Goal: Task Accomplishment & Management: Complete application form

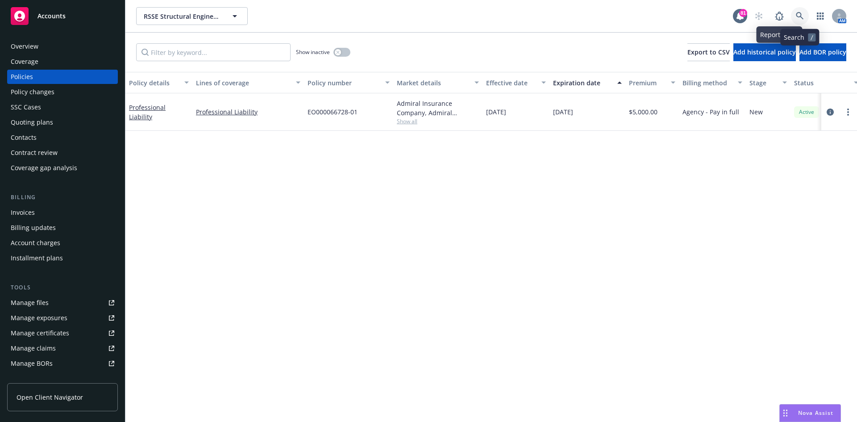
click at [805, 13] on link at bounding box center [800, 16] width 18 height 18
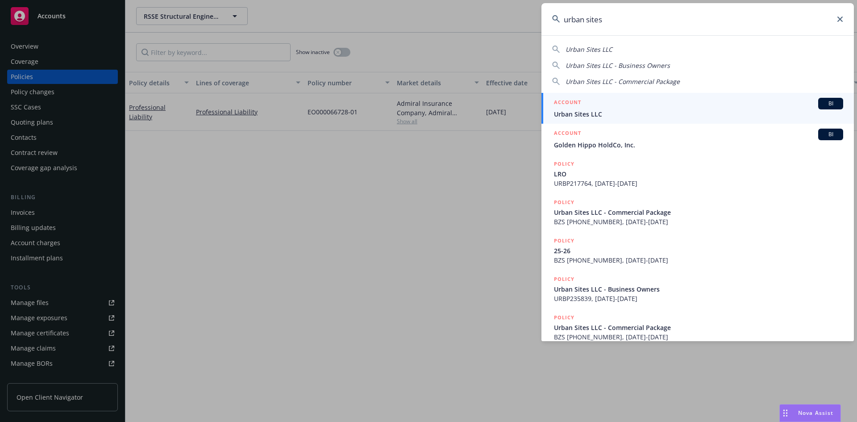
type input "urban sites"
click at [565, 98] on h5 "ACCOUNT" at bounding box center [567, 103] width 27 height 11
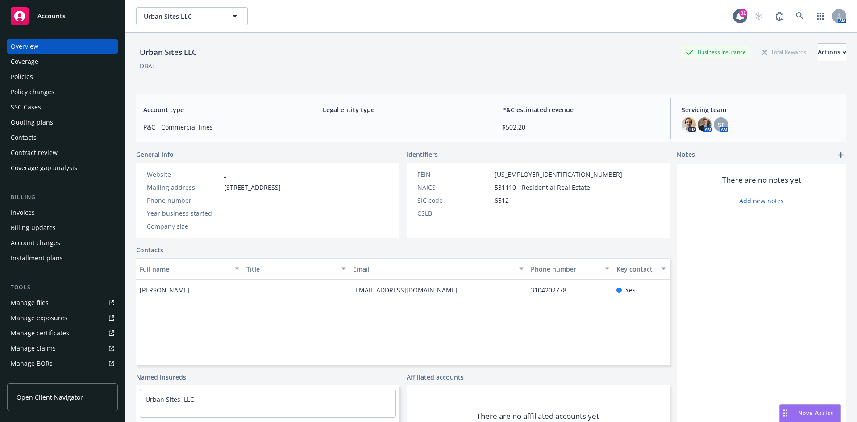
click at [65, 75] on div "Policies" at bounding box center [63, 77] width 104 height 14
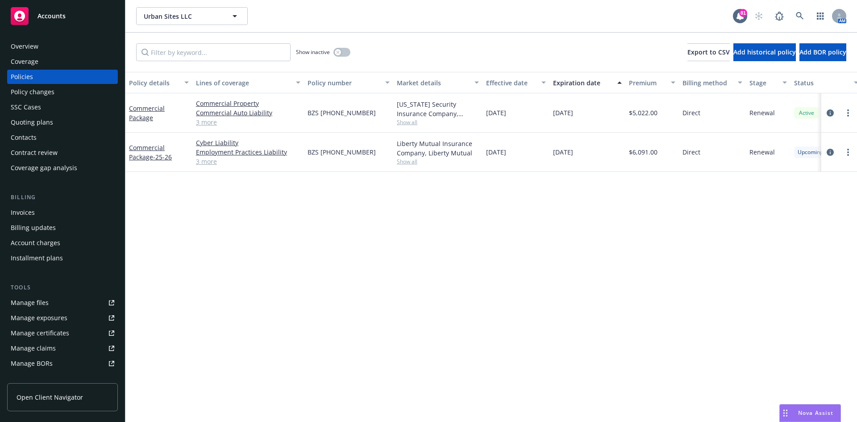
click at [34, 122] on div "Quoting plans" at bounding box center [32, 122] width 42 height 14
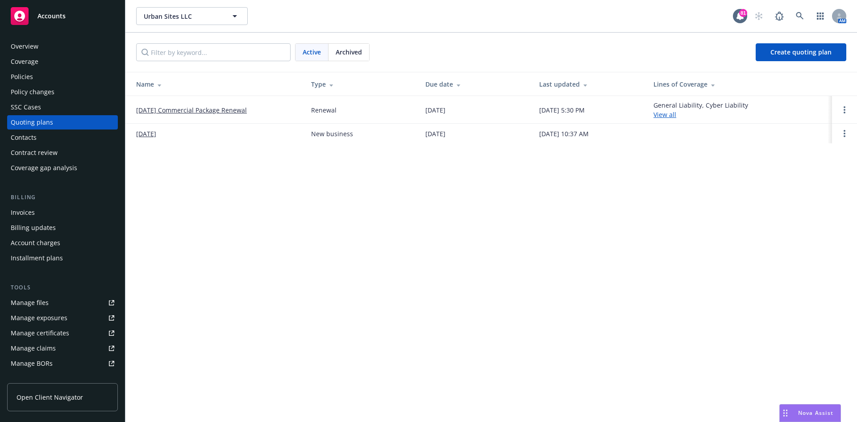
click at [356, 50] on span "Archived" at bounding box center [349, 51] width 26 height 9
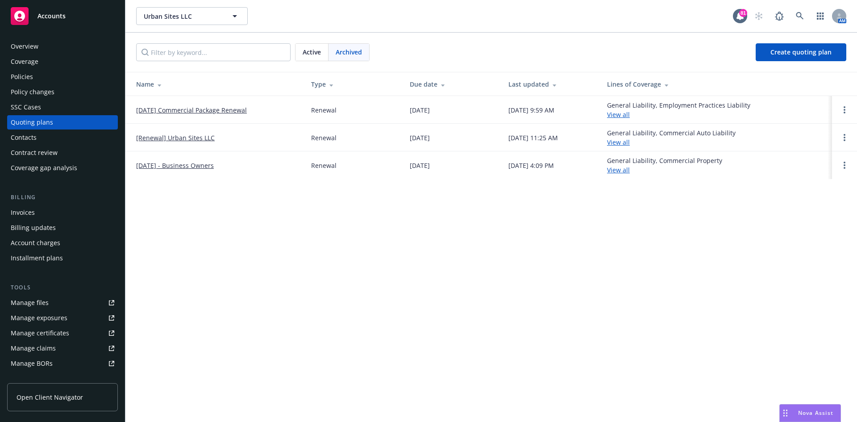
click at [204, 111] on link "[DATE] Commercial Package Renewal" at bounding box center [191, 109] width 111 height 9
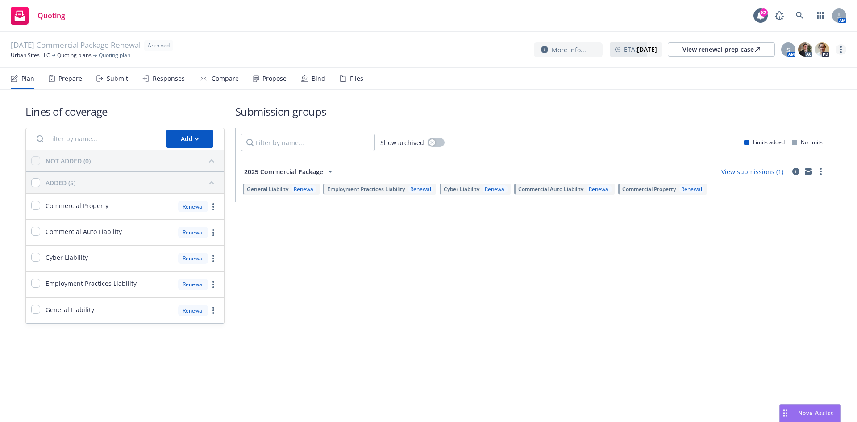
click at [838, 49] on link "more" at bounding box center [840, 49] width 11 height 11
click at [808, 105] on link "Unarchive quoting plan" at bounding box center [796, 104] width 99 height 18
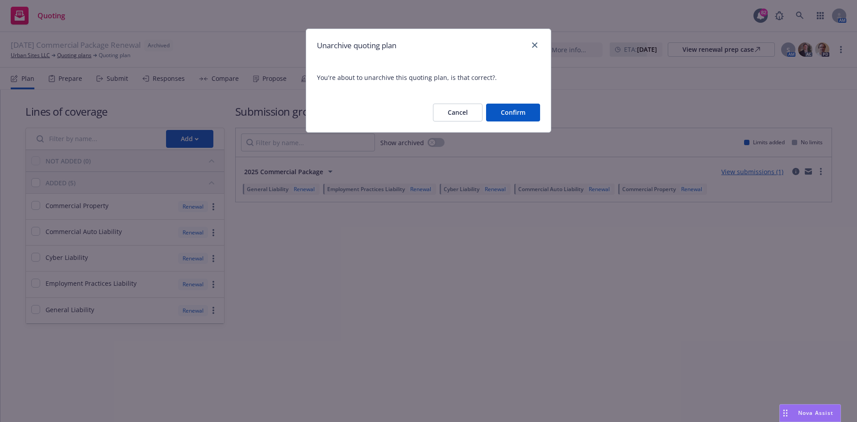
click at [507, 110] on button "Confirm" at bounding box center [513, 113] width 54 height 18
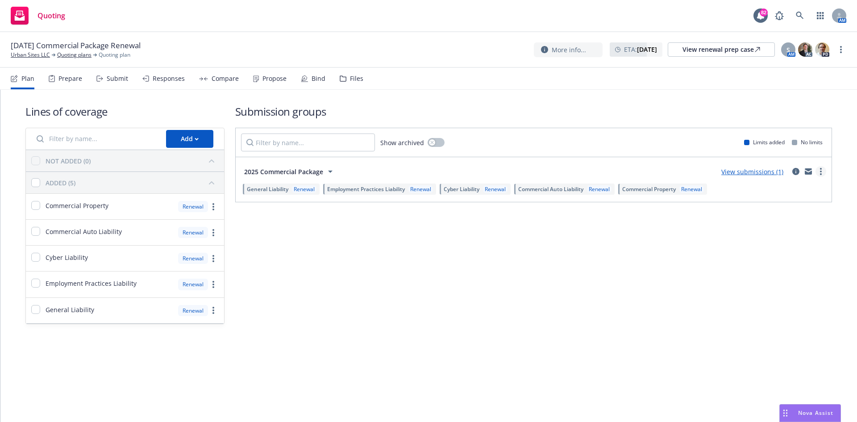
click at [821, 170] on icon "more" at bounding box center [821, 171] width 2 height 7
click at [749, 283] on span "Create policy (fast track)" at bounding box center [778, 282] width 93 height 8
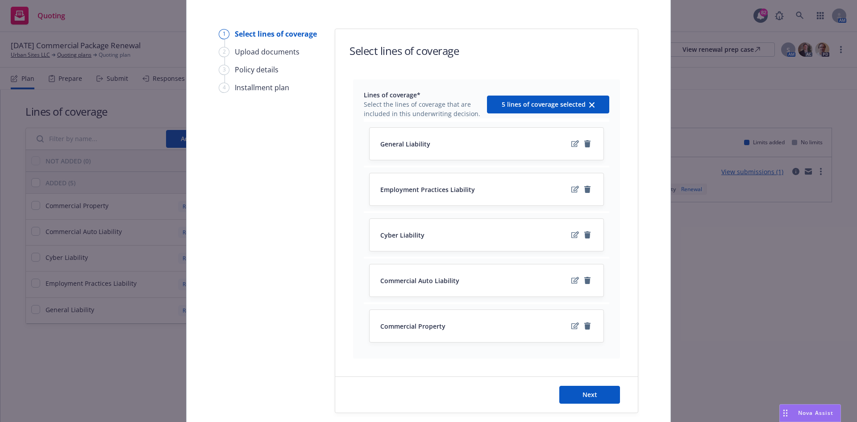
scroll to position [89, 0]
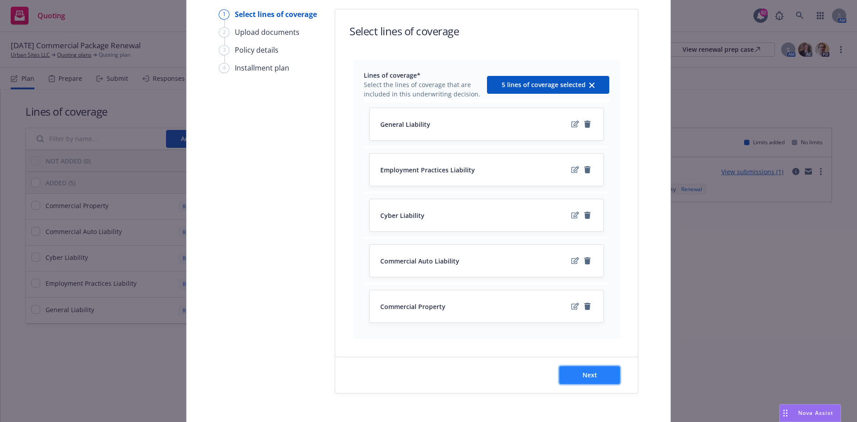
click at [587, 376] on span "Next" at bounding box center [589, 374] width 15 height 8
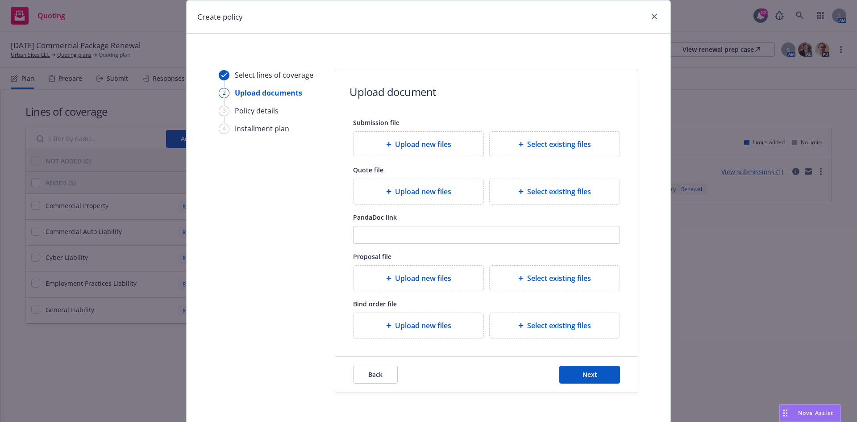
scroll to position [45, 0]
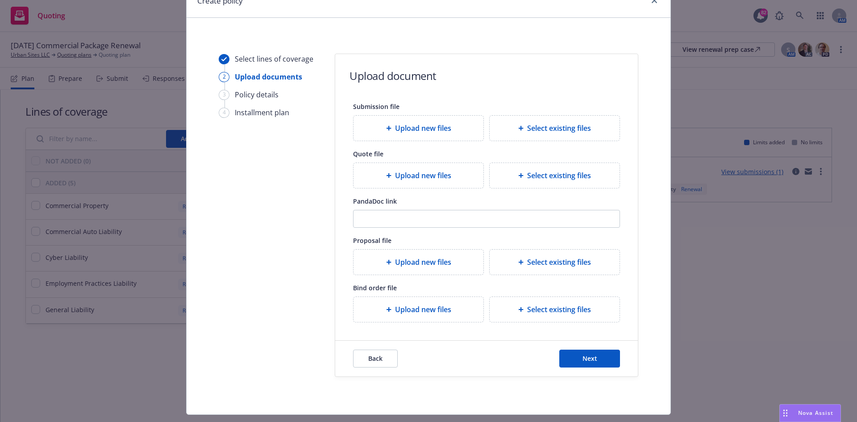
click at [449, 129] on div "Upload new files" at bounding box center [419, 128] width 116 height 11
click at [432, 171] on span "Upload new files" at bounding box center [423, 175] width 56 height 11
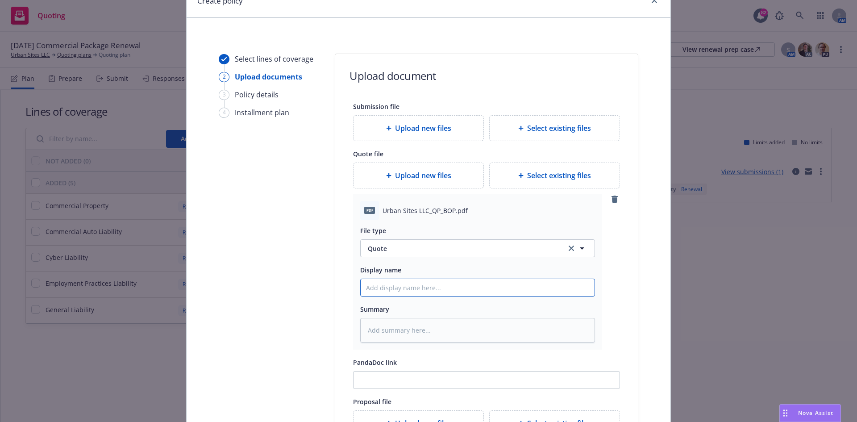
click at [413, 286] on input "Display name" at bounding box center [478, 287] width 234 height 17
type textarea "x"
type input "2"
type textarea "x"
type input "25"
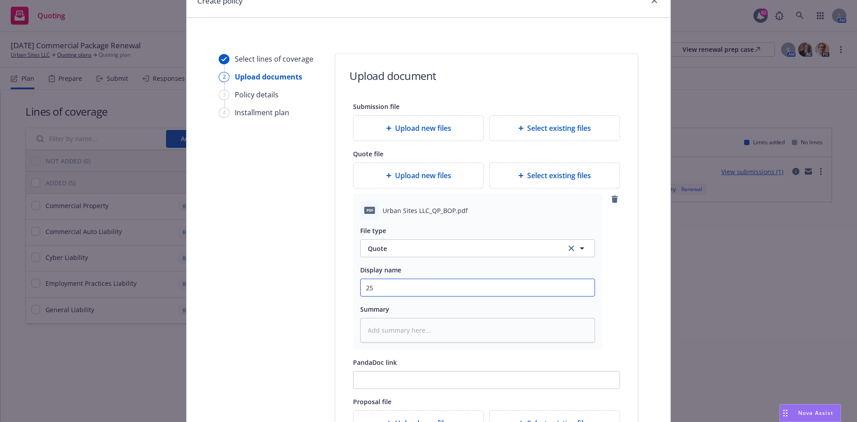
type textarea "x"
type input "25/"
type textarea "x"
type input "25/26"
type textarea "x"
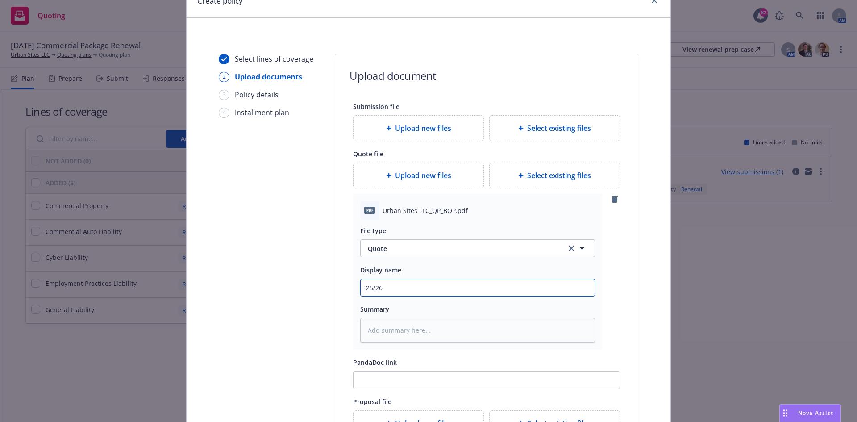
type input "25/26"
type textarea "x"
type input "25/26 B"
type textarea "x"
type input "25/26 BO"
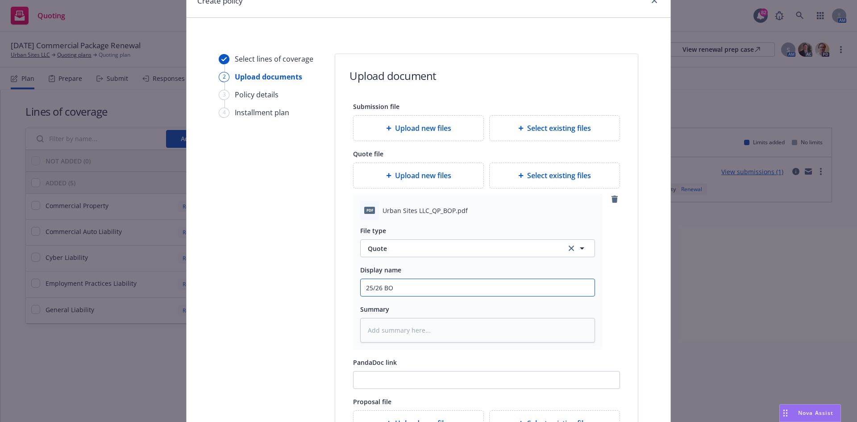
type textarea "x"
type input "25/26 BOP"
type textarea "x"
type input "25/26 BOP"
type textarea "x"
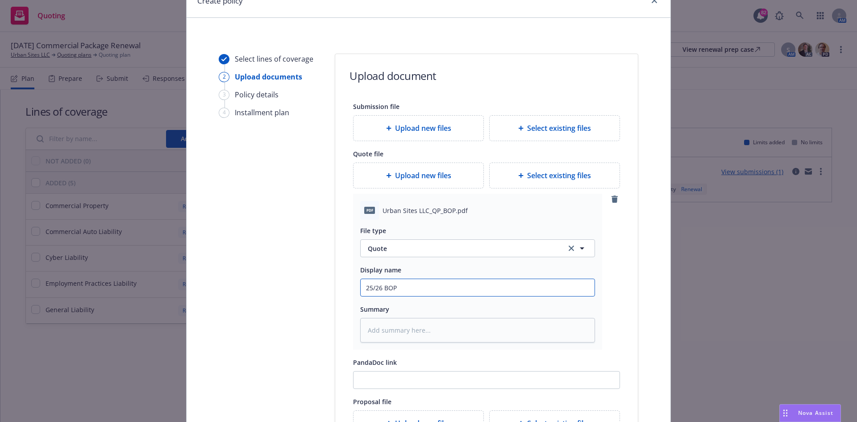
type input "25/26 BOP Q"
type textarea "x"
type input "25/26 BOP Qu"
type textarea "x"
type input "25/26 BOP Quo"
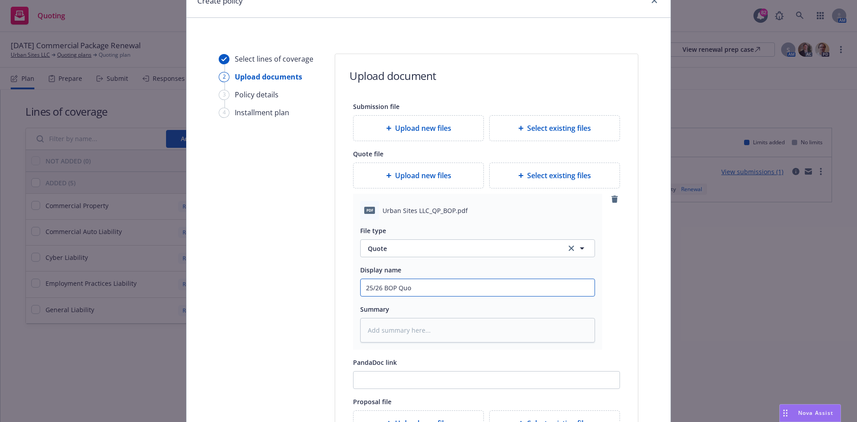
type textarea "x"
type input "25/26 BOP Quot"
type textarea "x"
type input "25/26 BOP Quote"
type textarea "x"
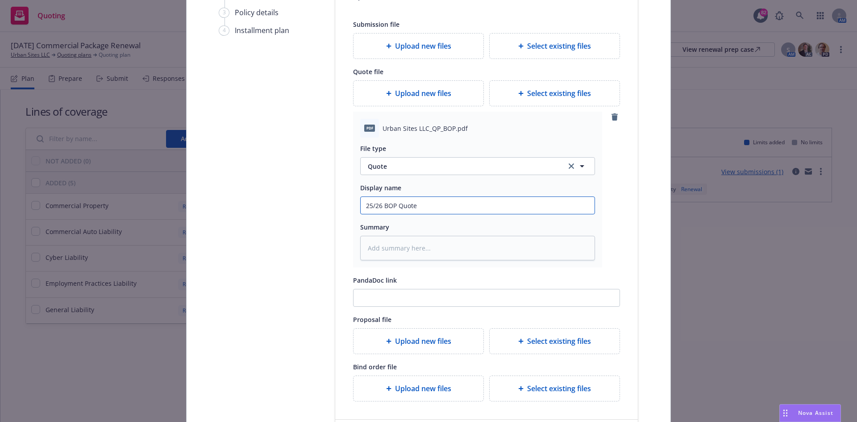
scroll to position [227, 0]
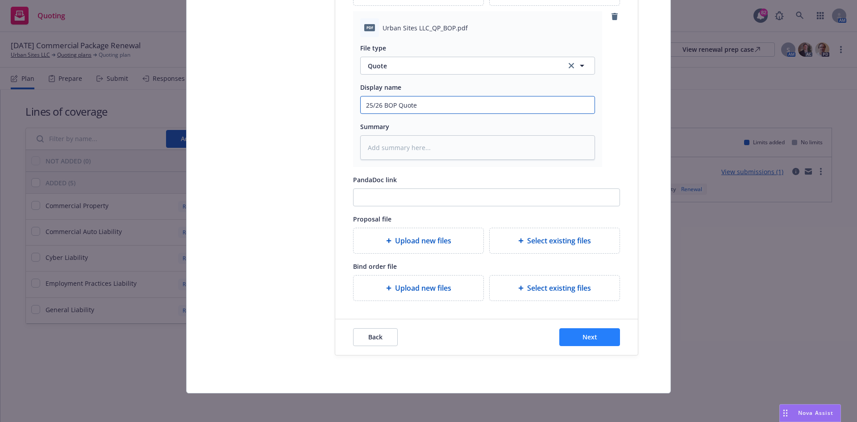
type input "25/26 BOP Quote"
click at [597, 337] on button "Next" at bounding box center [589, 337] width 61 height 18
type textarea "x"
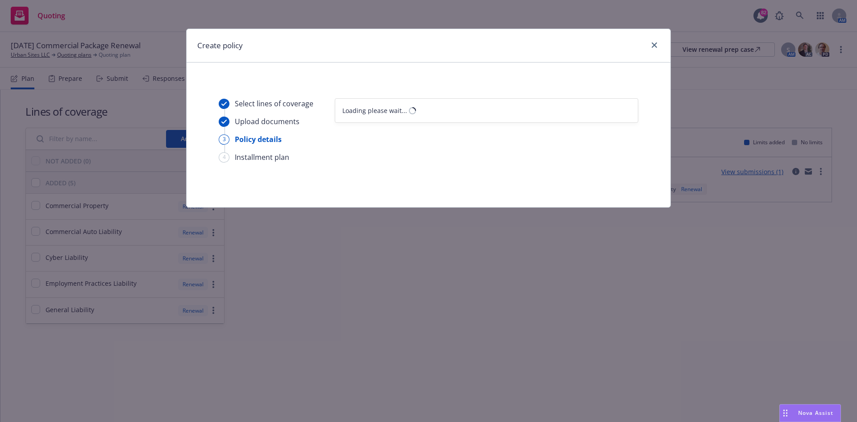
scroll to position [0, 0]
select select "12"
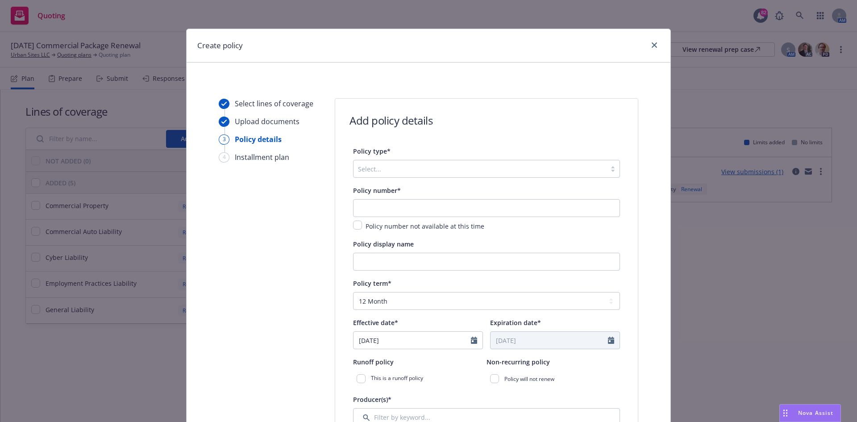
click at [532, 170] on div at bounding box center [480, 168] width 244 height 11
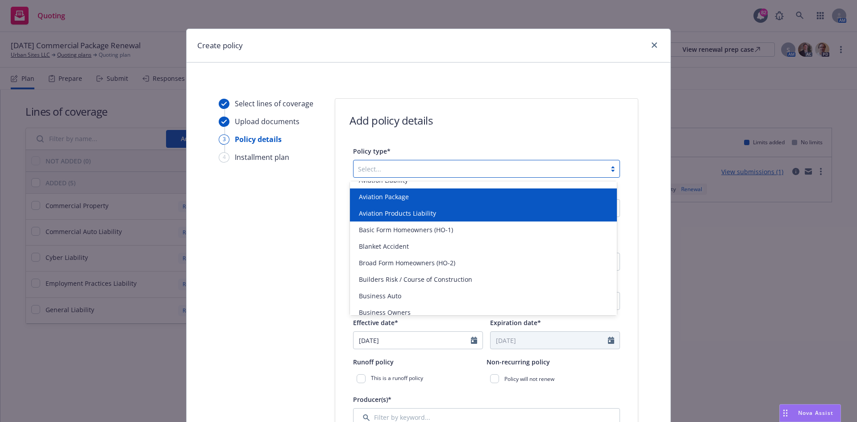
scroll to position [179, 0]
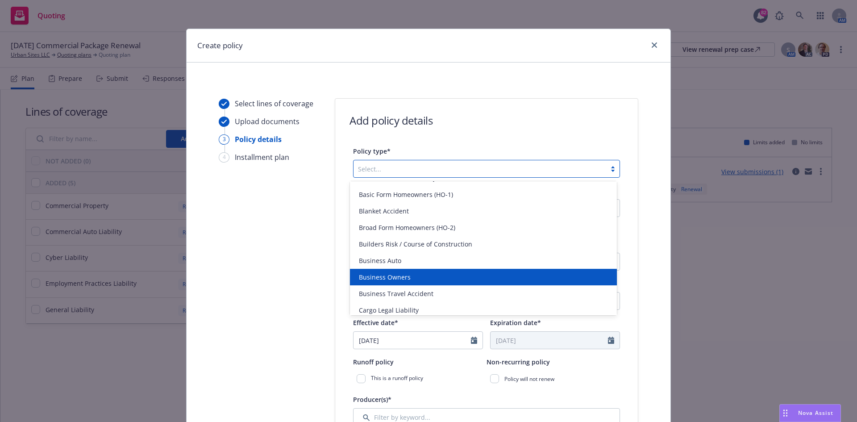
click at [422, 276] on div "Business Owners" at bounding box center [483, 276] width 256 height 9
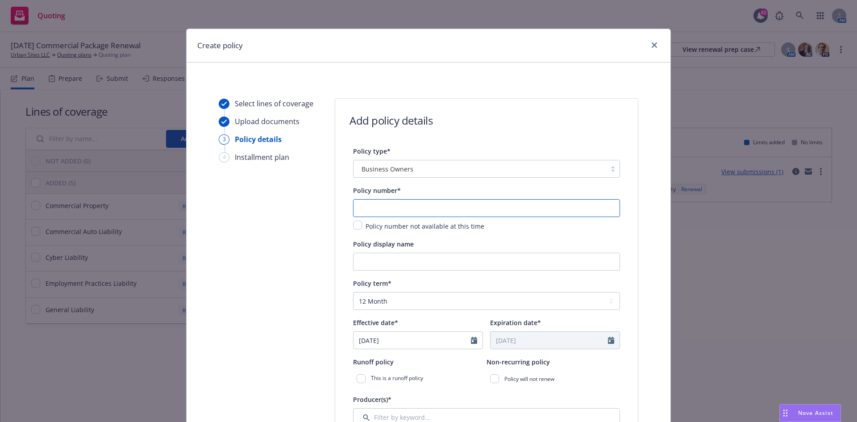
click at [522, 205] on input "text" at bounding box center [486, 208] width 267 height 18
type input "57 SBA BU1HCS-008"
click at [548, 242] on div "Policy display name" at bounding box center [486, 243] width 267 height 11
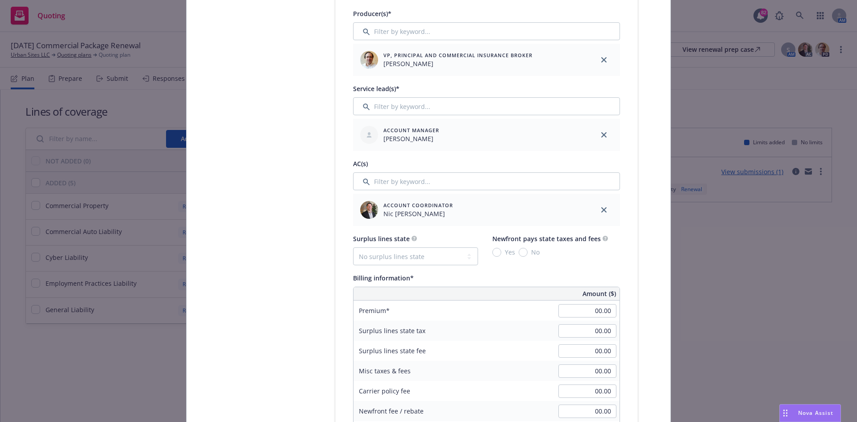
scroll to position [446, 0]
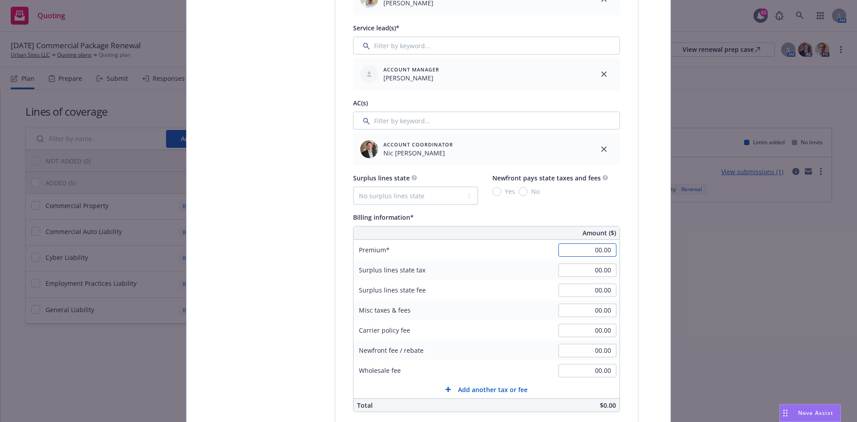
click at [591, 251] on input "00.00" at bounding box center [587, 249] width 58 height 13
drag, startPoint x: 594, startPoint y: 249, endPoint x: 627, endPoint y: 248, distance: 32.1
click at [627, 248] on div "Policy type* Business Owners Policy number* 57 SBA BU1HCS-008 Policy number not…" at bounding box center [486, 282] width 303 height 1167
type input "4,554.00"
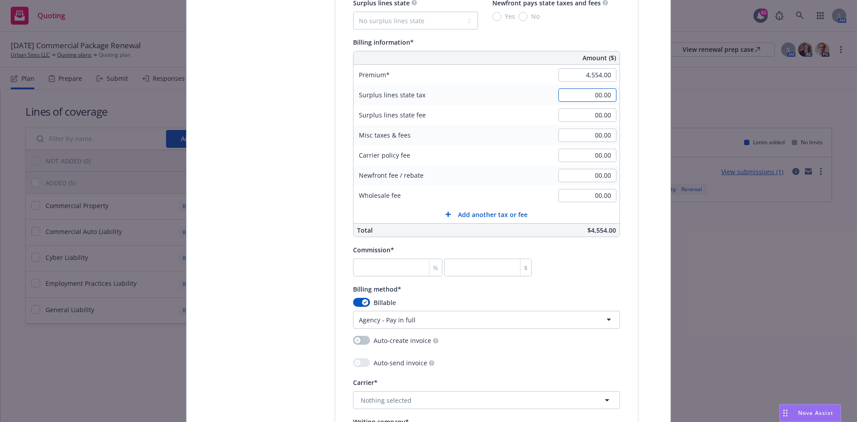
scroll to position [625, 0]
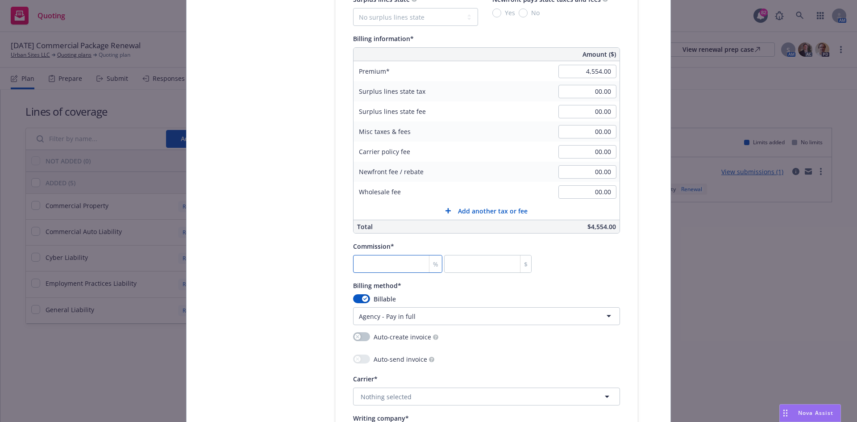
click at [389, 267] on input "number" at bounding box center [397, 264] width 89 height 18
type input "1"
type input "45.54"
type input "18"
type input "819.72"
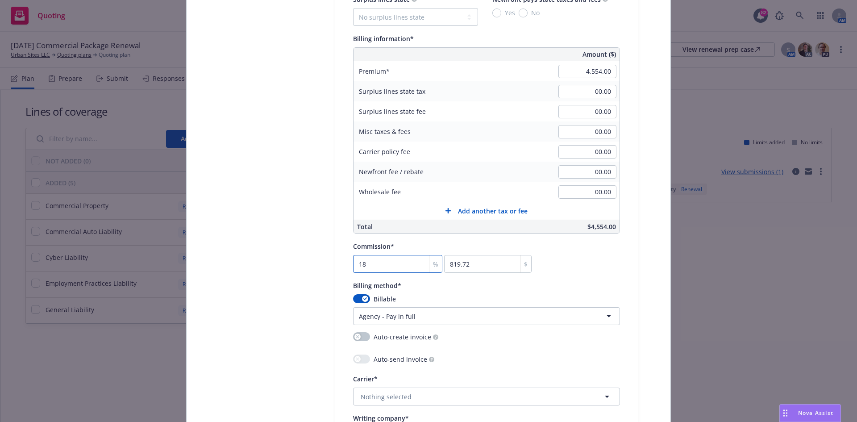
type input "18"
click at [550, 309] on div "Billable Agency - Pay in full Agency - Financed Agency - Installments Agency - …" at bounding box center [486, 309] width 267 height 31
click at [560, 316] on html "Quoting 82 AM [DATE] Commercial Package Renewal Urban Sites LLC Quoting plans Q…" at bounding box center [428, 211] width 857 height 422
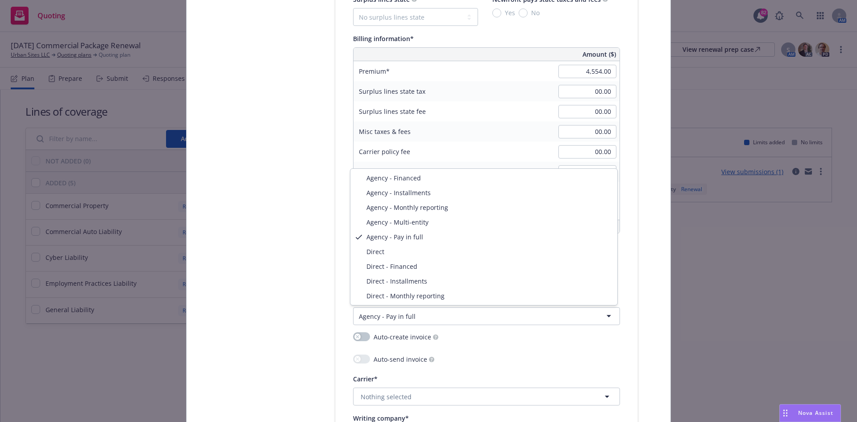
select select "DIRECT"
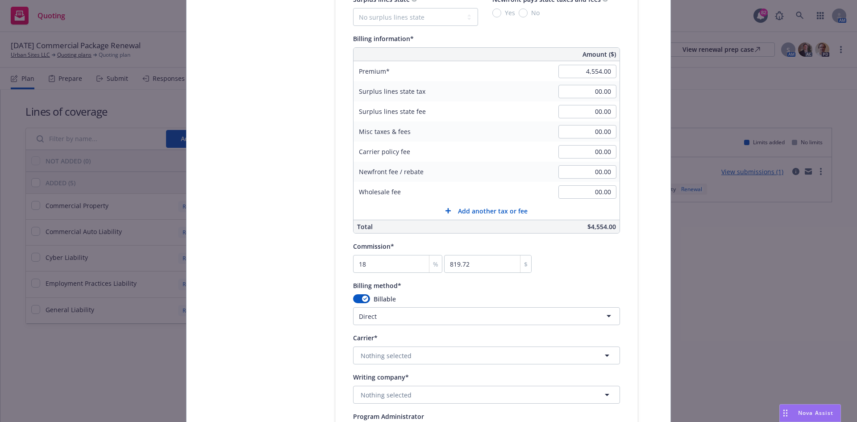
click at [574, 282] on div "Billing method*" at bounding box center [486, 285] width 267 height 11
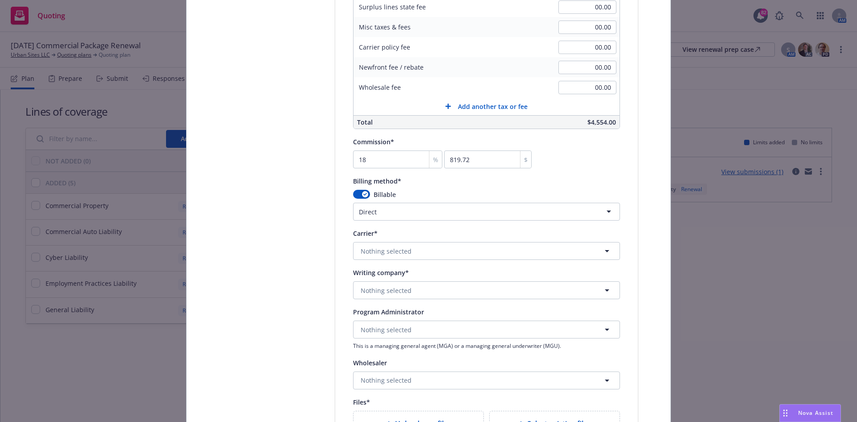
scroll to position [759, 0]
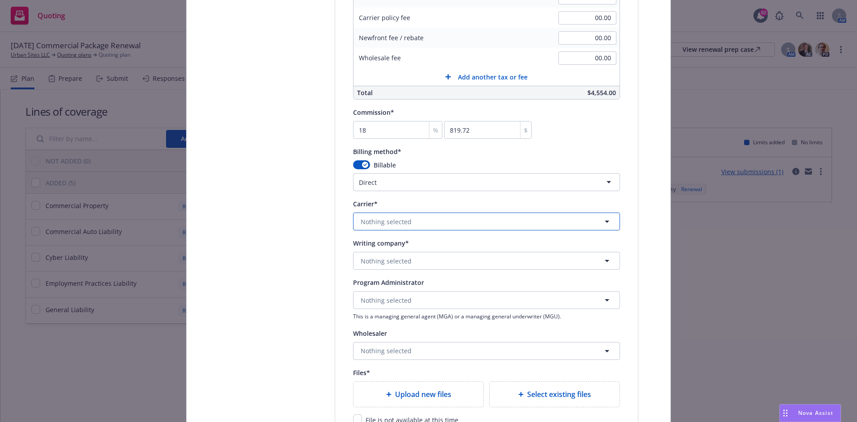
click at [509, 224] on button "Nothing selected" at bounding box center [486, 221] width 267 height 18
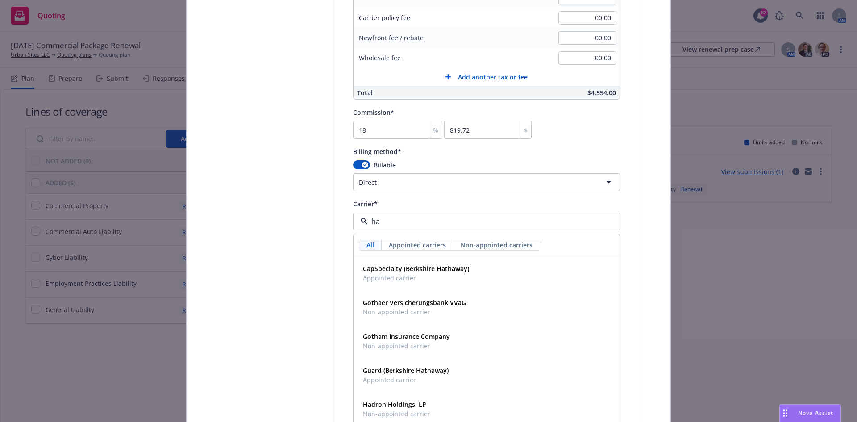
type input "har"
click at [421, 268] on strong "Hartford Insurance Group" at bounding box center [402, 268] width 79 height 8
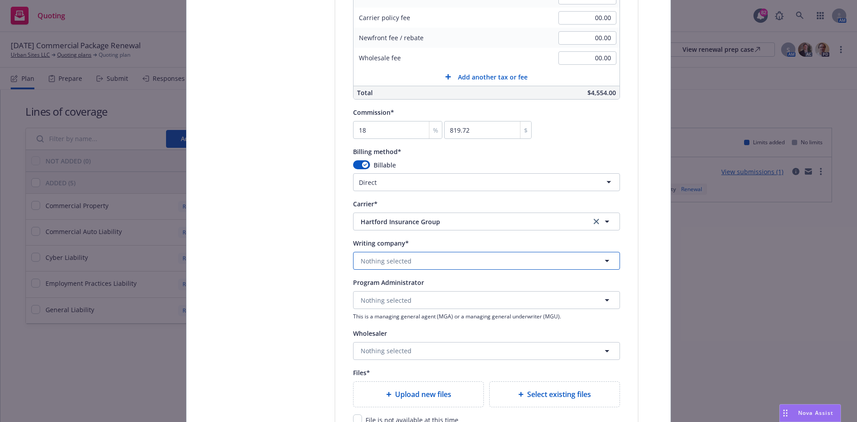
click at [436, 259] on button "Nothing selected" at bounding box center [486, 261] width 267 height 18
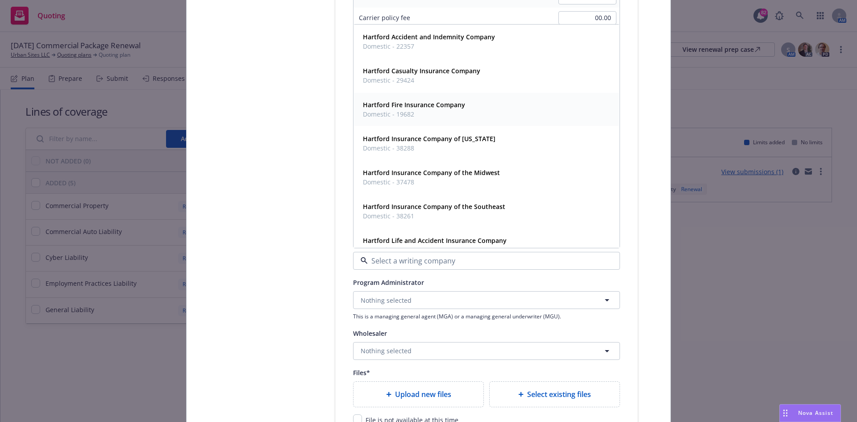
click at [433, 105] on strong "Hartford Fire Insurance Company" at bounding box center [414, 104] width 102 height 8
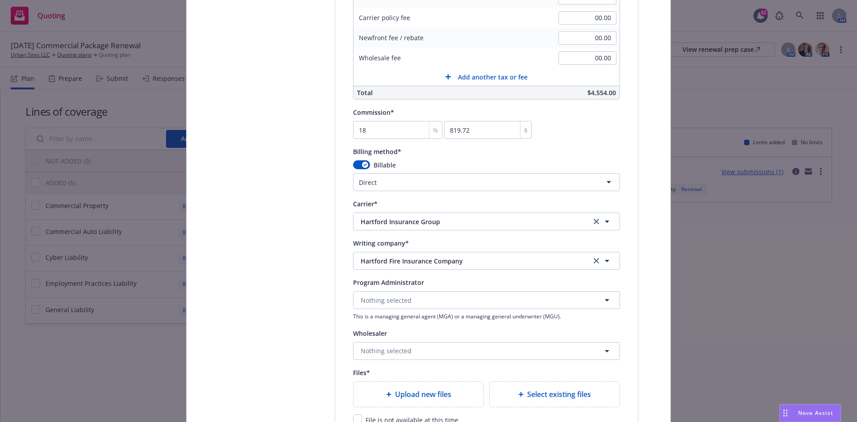
click at [433, 105] on strong "Hartford Fire Insurance Company" at bounding box center [414, 103] width 102 height 8
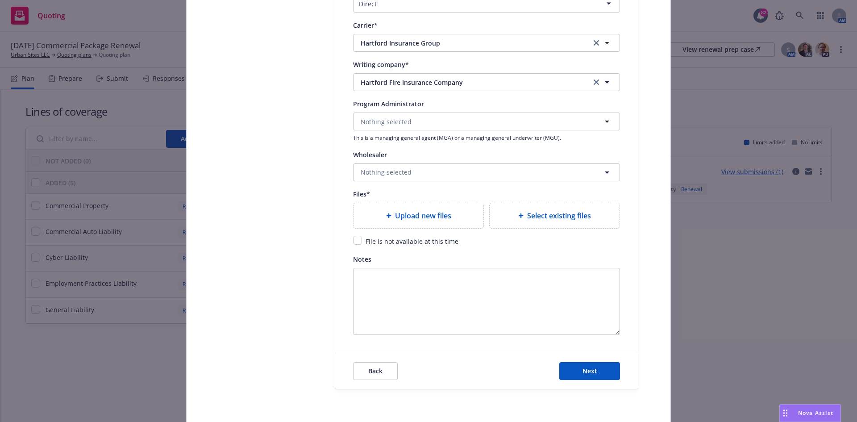
scroll to position [971, 0]
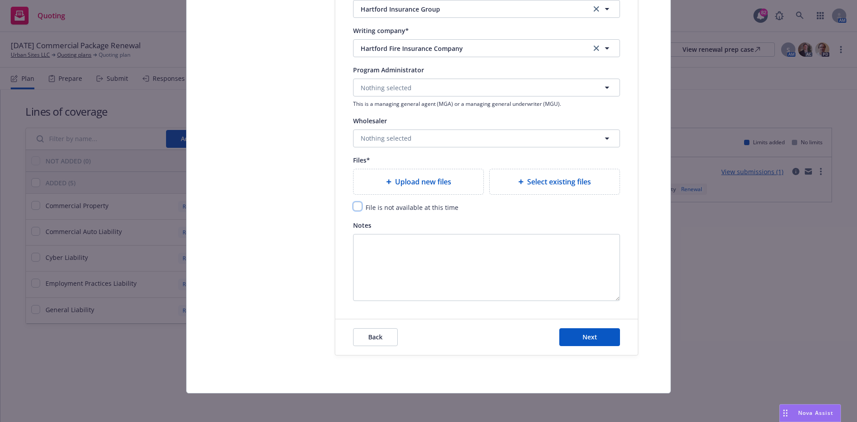
click at [357, 206] on input "checkbox" at bounding box center [357, 206] width 9 height 9
checkbox input "true"
click at [594, 335] on button "Next" at bounding box center [589, 337] width 61 height 18
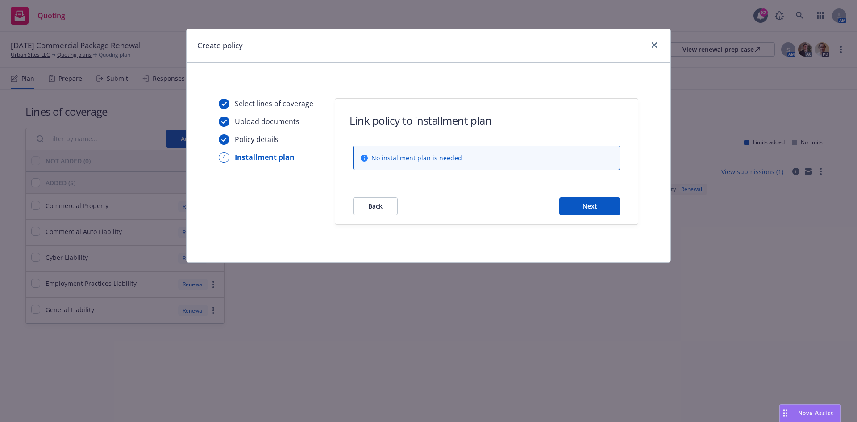
scroll to position [0, 0]
click at [593, 205] on span "Next" at bounding box center [589, 206] width 15 height 8
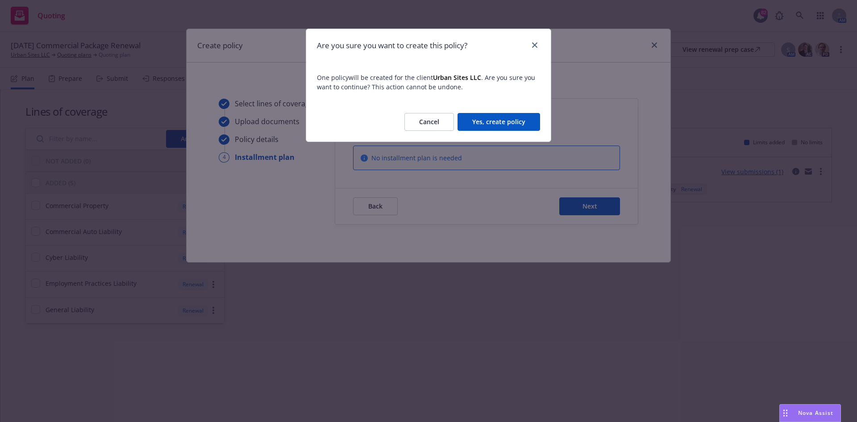
click at [512, 124] on button "Yes, create policy" at bounding box center [498, 122] width 83 height 18
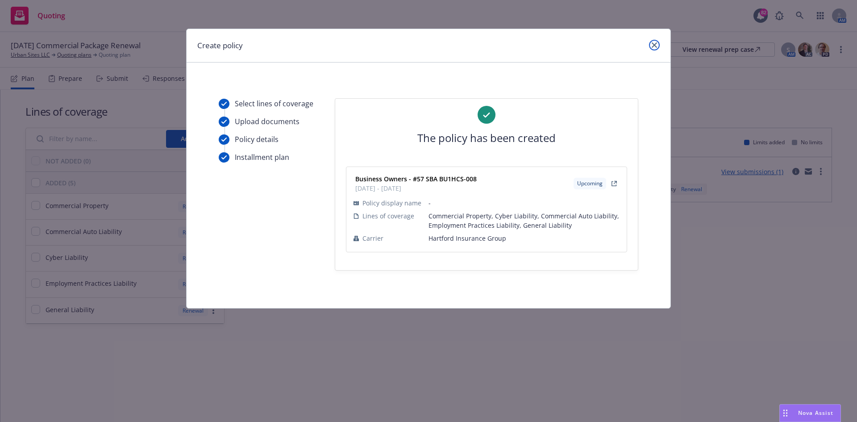
click at [653, 46] on icon "close" at bounding box center [654, 44] width 5 height 5
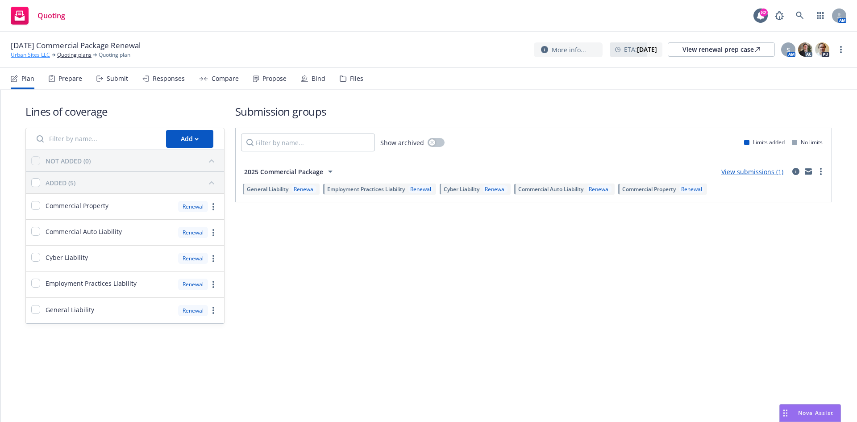
click at [27, 52] on link "Urban Sites LLC" at bounding box center [30, 55] width 39 height 8
